Goal: Information Seeking & Learning: Compare options

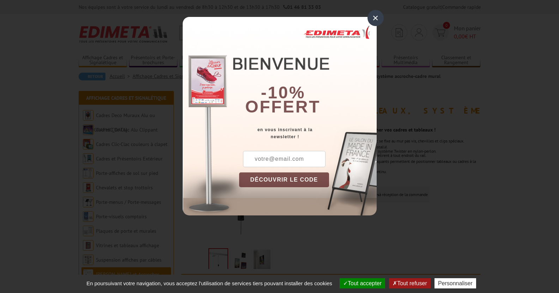
click at [379, 13] on div "×" at bounding box center [375, 18] width 16 height 16
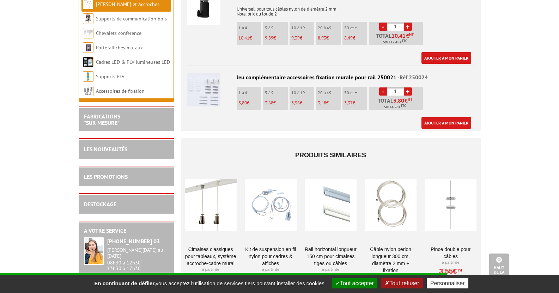
scroll to position [564, 0]
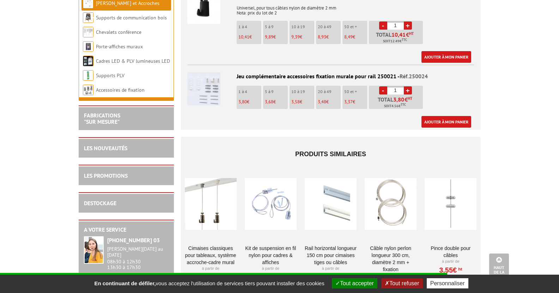
click at [220, 210] on div at bounding box center [211, 204] width 52 height 70
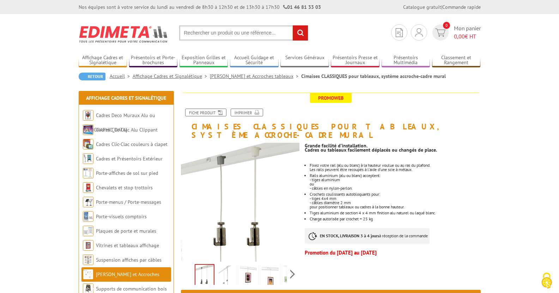
click at [256, 265] on img at bounding box center [248, 276] width 17 height 22
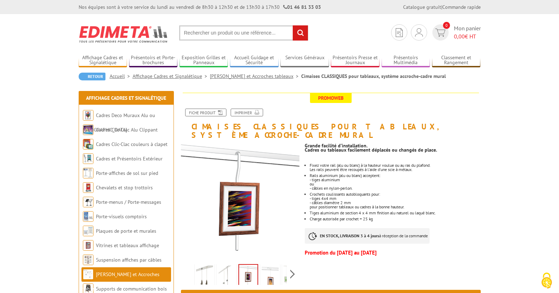
click at [208, 269] on img at bounding box center [204, 276] width 17 height 22
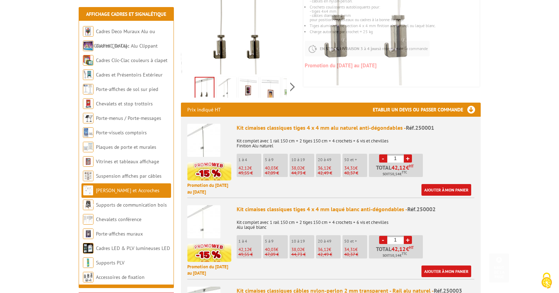
scroll to position [188, 0]
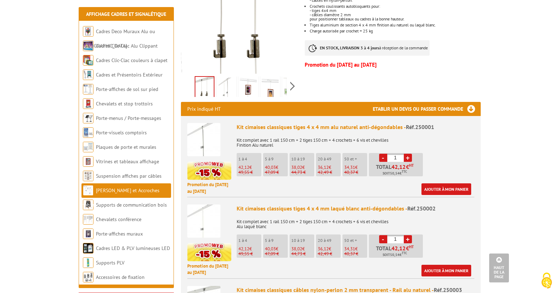
click at [256, 81] on img at bounding box center [248, 89] width 17 height 22
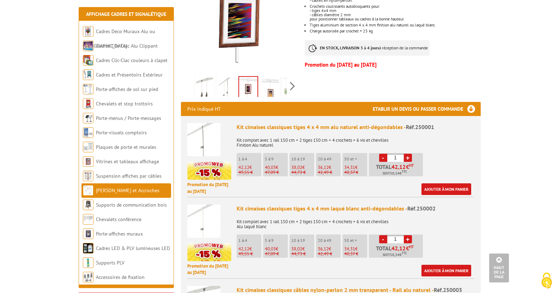
click at [270, 83] on img at bounding box center [270, 89] width 17 height 22
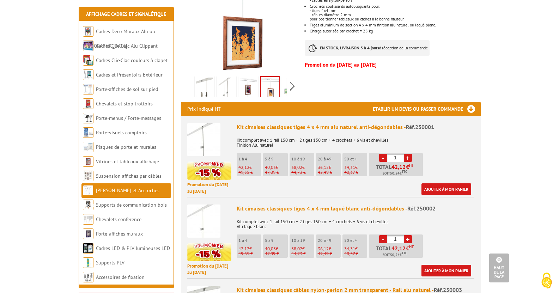
click at [225, 79] on img at bounding box center [226, 89] width 17 height 22
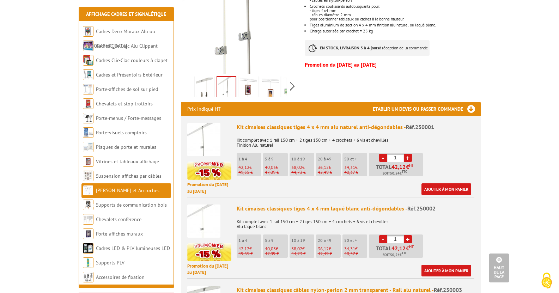
click at [204, 78] on img at bounding box center [204, 89] width 17 height 22
click at [229, 81] on img at bounding box center [226, 89] width 17 height 22
click at [207, 81] on img at bounding box center [204, 89] width 17 height 22
click at [292, 74] on div "Previous Next" at bounding box center [240, 86] width 119 height 25
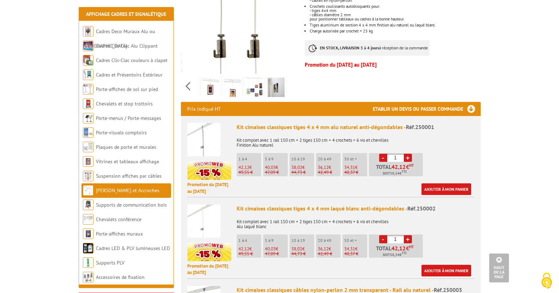
click at [263, 80] on link at bounding box center [254, 88] width 20 height 25
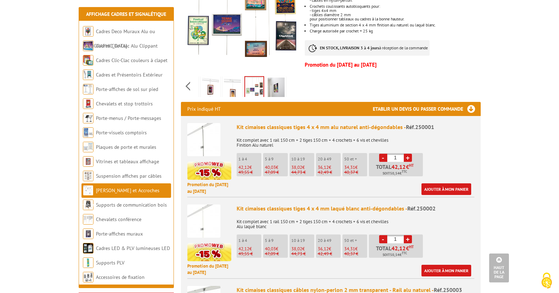
click at [276, 79] on img at bounding box center [275, 89] width 17 height 22
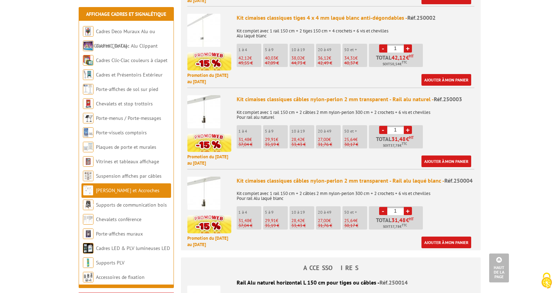
scroll to position [470, 0]
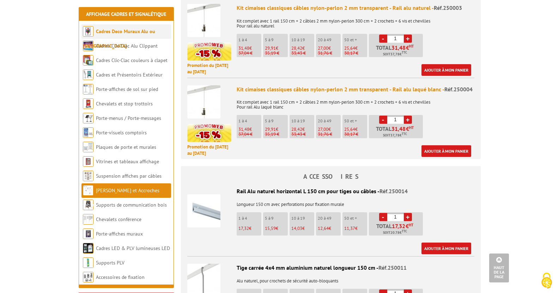
click at [133, 35] on li "Cadres Deco Muraux Alu ou [GEOGRAPHIC_DATA]" at bounding box center [126, 31] width 90 height 14
click at [134, 32] on link "Cadres Deco Muraux Alu ou [GEOGRAPHIC_DATA]" at bounding box center [119, 38] width 72 height 21
